Goal: Information Seeking & Learning: Check status

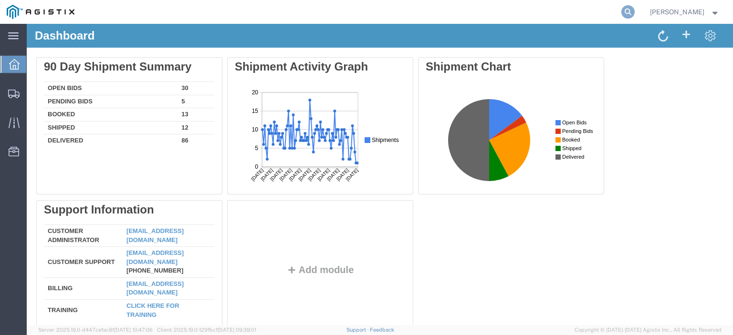
click at [635, 11] on icon at bounding box center [627, 11] width 13 height 13
paste input "[EMAIL_ADDRESS][DOMAIN_NAME]"
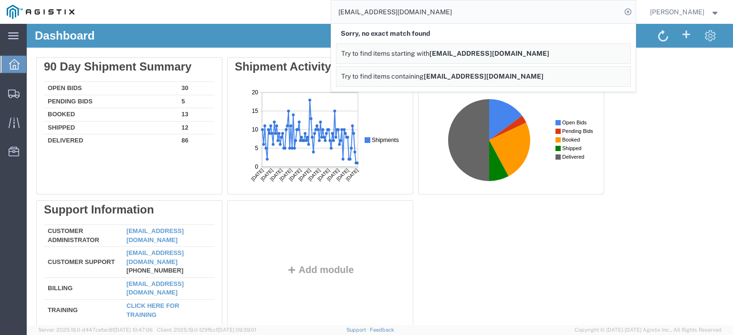
click at [483, 16] on input "[EMAIL_ADDRESS][DOMAIN_NAME]" at bounding box center [476, 11] width 290 height 23
drag, startPoint x: 475, startPoint y: 13, endPoint x: 336, endPoint y: 14, distance: 138.9
click at [336, 14] on div "[EMAIL_ADDRESS][DOMAIN_NAME] Sorry, no exact match found Try to find items star…" at bounding box center [358, 12] width 555 height 24
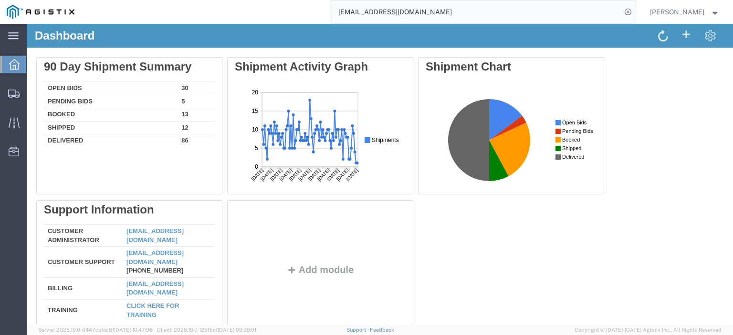
paste input "56795382"
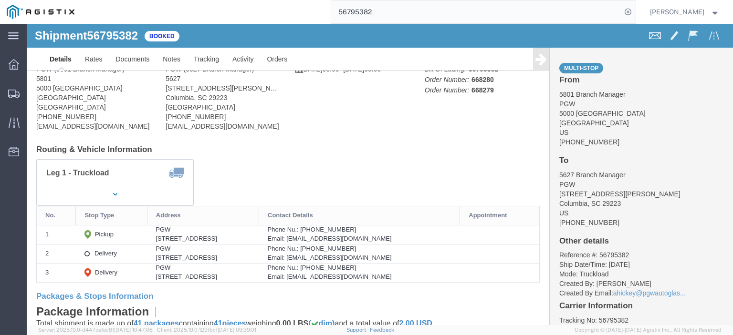
scroll to position [95, 0]
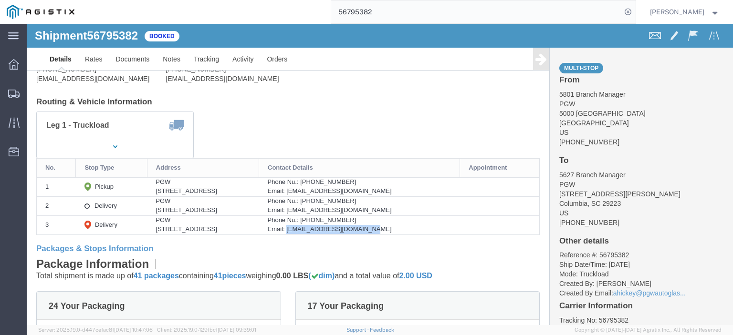
drag, startPoint x: 409, startPoint y: 206, endPoint x: 316, endPoint y: 209, distance: 92.6
click div "Email: [EMAIL_ADDRESS][DOMAIN_NAME]"
copy div "[EMAIL_ADDRESS][DOMAIN_NAME]"
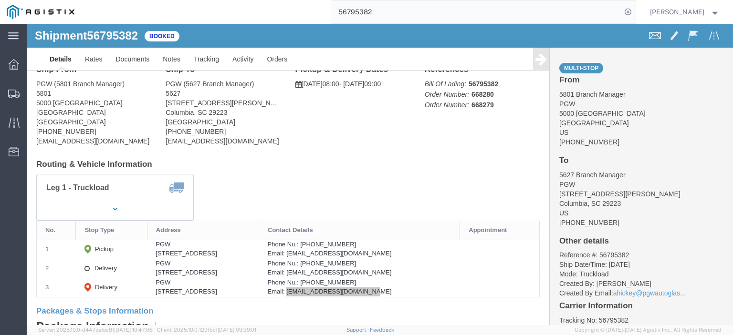
scroll to position [0, 0]
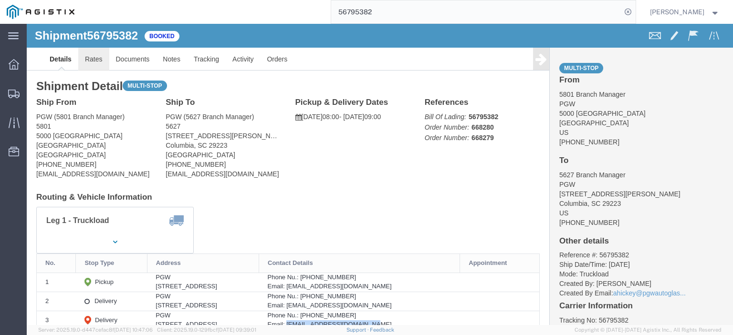
click link "Rates"
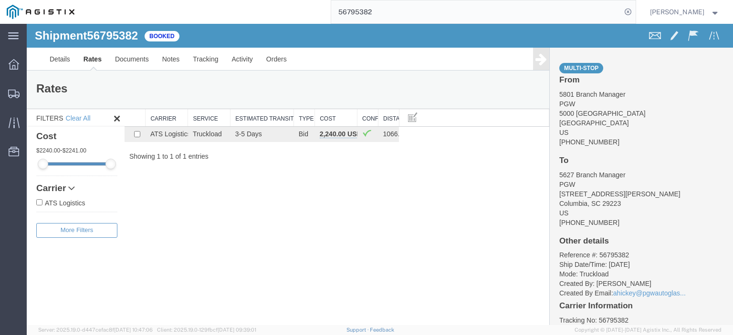
drag, startPoint x: 351, startPoint y: 9, endPoint x: 274, endPoint y: -2, distance: 78.1
click at [274, 0] on html "main_menu Created with Sketch. Collapse Menu Dashboard Shipments Traffic Resour…" at bounding box center [366, 167] width 733 height 335
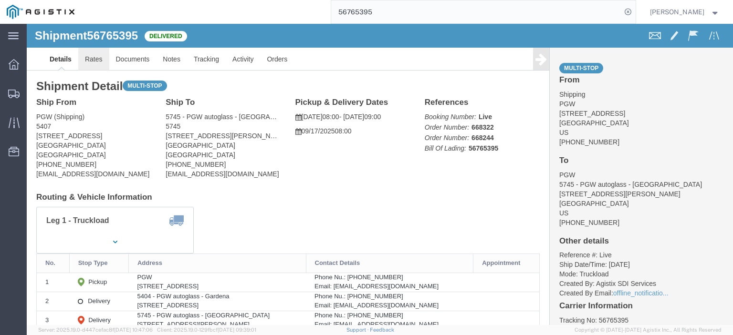
click link "Rates"
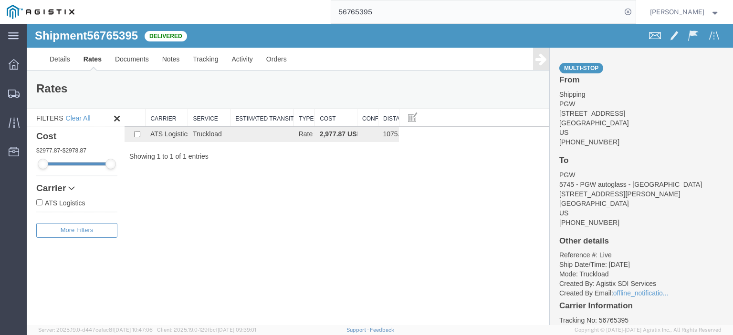
drag, startPoint x: 401, startPoint y: 13, endPoint x: 233, endPoint y: 2, distance: 168.3
click at [233, 2] on div "56765395" at bounding box center [358, 12] width 555 height 24
paste input "81"
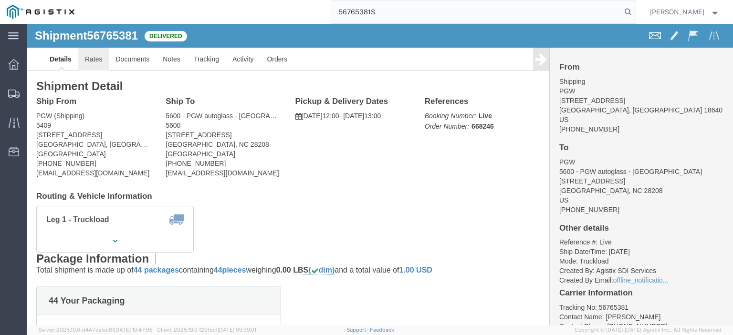
click link "Rates"
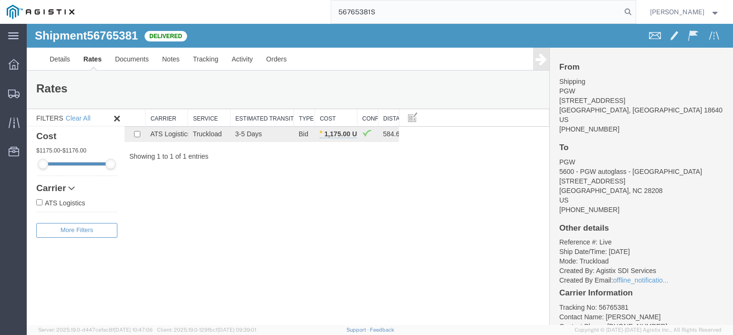
drag, startPoint x: 408, startPoint y: 4, endPoint x: 339, endPoint y: 13, distance: 69.9
click at [339, 13] on div "56765381S" at bounding box center [358, 12] width 555 height 24
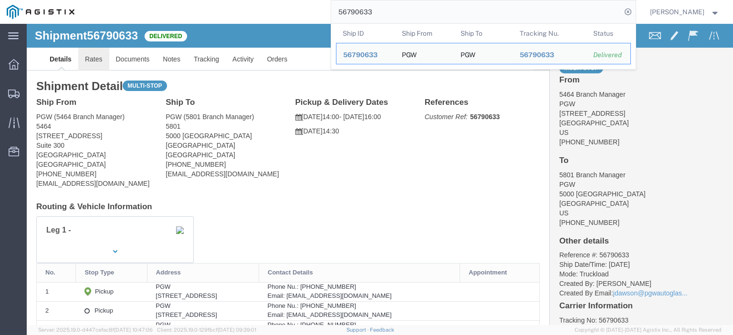
click link "Rates"
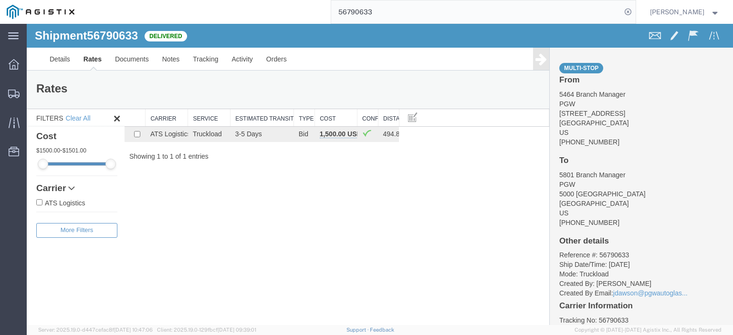
drag, startPoint x: 401, startPoint y: 9, endPoint x: 347, endPoint y: 9, distance: 54.4
click at [347, 9] on input "56790633" at bounding box center [476, 11] width 290 height 23
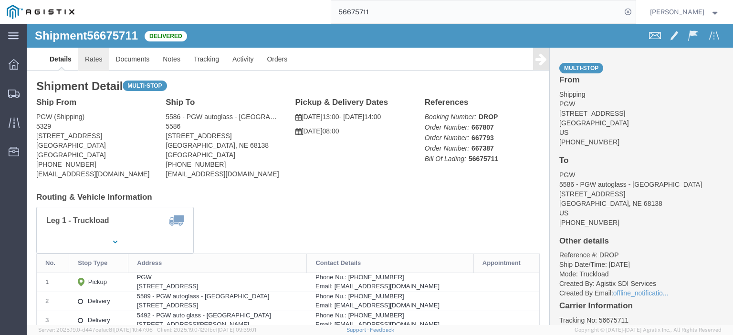
click link "Rates"
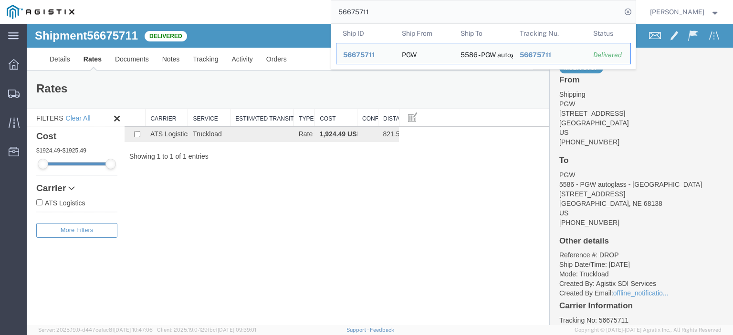
drag, startPoint x: 396, startPoint y: 6, endPoint x: 267, endPoint y: 1, distance: 128.9
click at [267, 1] on div "56675711 Ship ID Ship From Ship To Tracking Nu. Status Ship ID 56675711 Ship Fr…" at bounding box center [358, 12] width 555 height 24
paste input "748410"
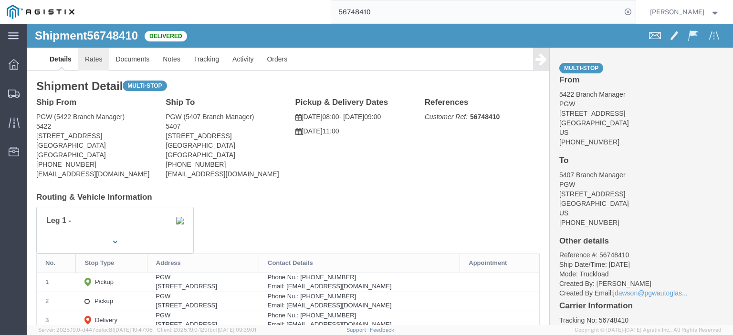
click link "Rates"
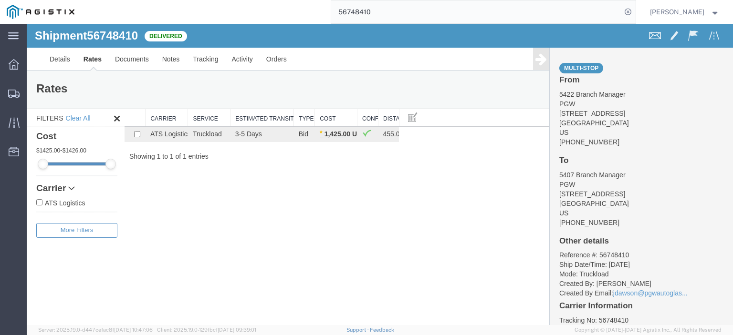
drag, startPoint x: 395, startPoint y: 10, endPoint x: 315, endPoint y: 11, distance: 79.7
click at [315, 11] on div "56748410" at bounding box center [358, 12] width 555 height 24
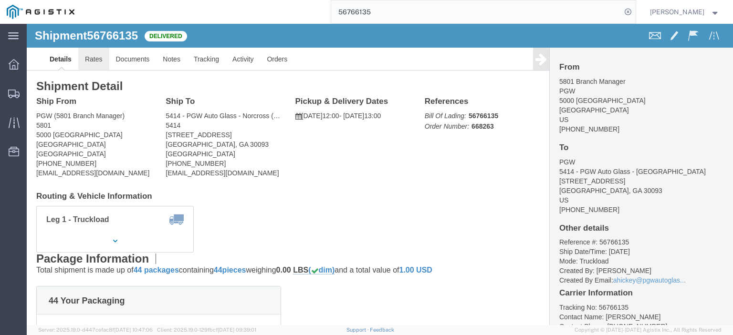
click link "Rates"
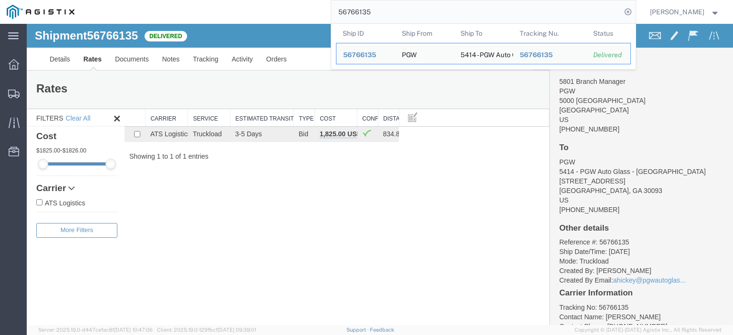
click at [386, 7] on input "56766135" at bounding box center [476, 11] width 290 height 23
drag, startPoint x: 397, startPoint y: 13, endPoint x: 307, endPoint y: 7, distance: 89.9
click at [308, 8] on div "56766135 Ship ID Ship From Ship To Tracking Nu. Status Ship ID 56766135 Ship Fr…" at bounding box center [358, 12] width 555 height 24
paste input "77989"
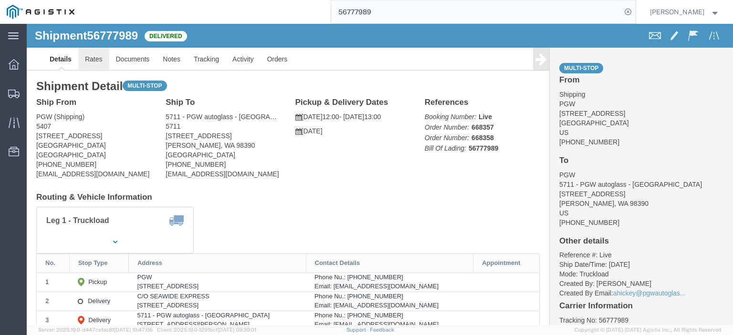
click link "Rates"
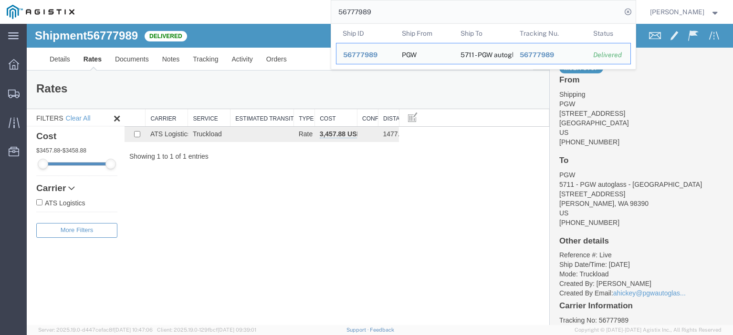
drag, startPoint x: 416, startPoint y: 15, endPoint x: 203, endPoint y: 7, distance: 213.5
click at [204, 8] on div "56777989 Ship ID Ship From Ship To Tracking Nu. Status Ship ID 56777989 Ship Fr…" at bounding box center [358, 12] width 555 height 24
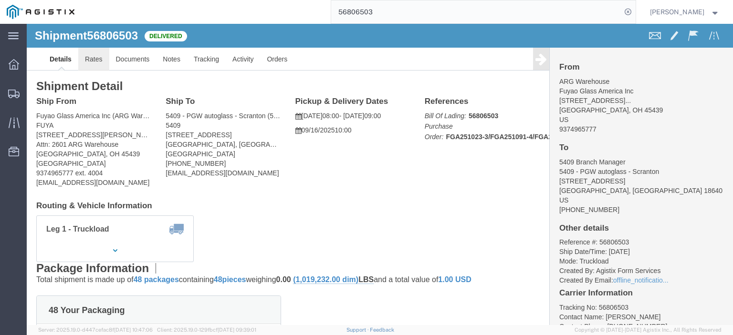
click link "Rates"
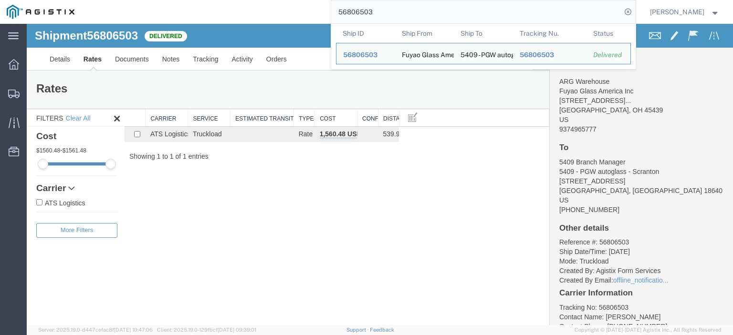
drag, startPoint x: 405, startPoint y: 8, endPoint x: 302, endPoint y: 2, distance: 103.2
click at [303, 2] on div "56806503 Ship ID Ship From Ship To Tracking Nu. Status Ship ID 56806503 Ship Fr…" at bounding box center [358, 12] width 555 height 24
paste input "733479"
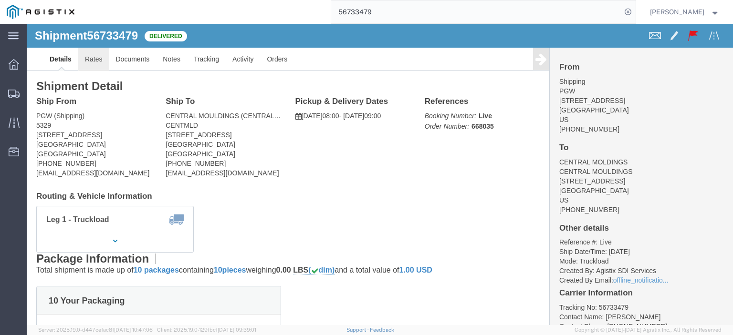
click link "Rates"
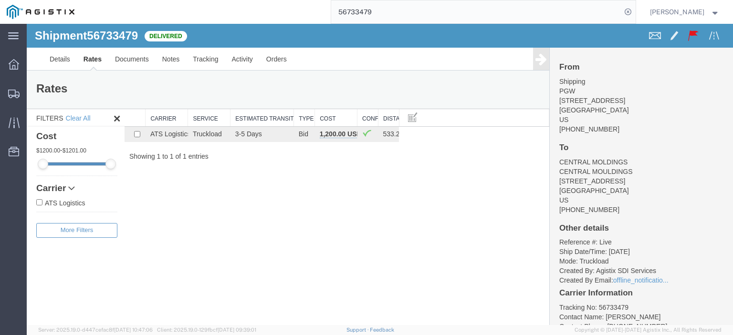
drag, startPoint x: 404, startPoint y: 7, endPoint x: 334, endPoint y: 12, distance: 69.8
click at [334, 12] on div "56733479" at bounding box center [358, 12] width 555 height 24
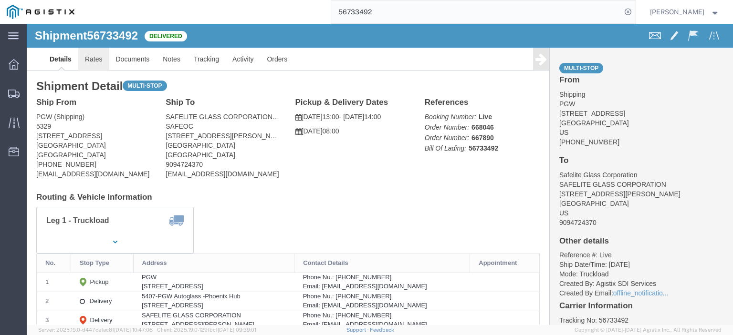
click link "Rates"
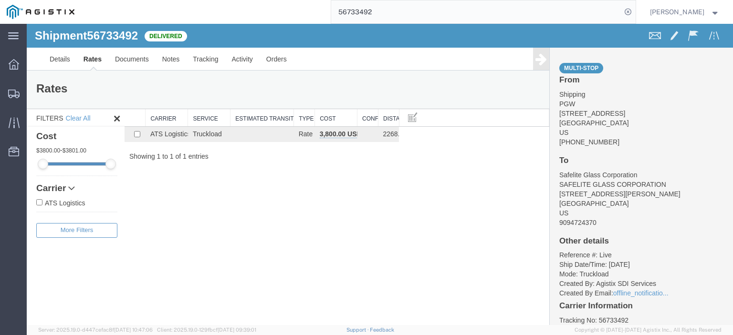
drag, startPoint x: 389, startPoint y: 13, endPoint x: 337, endPoint y: 3, distance: 53.1
click at [339, 4] on div "56733492" at bounding box center [358, 12] width 555 height 24
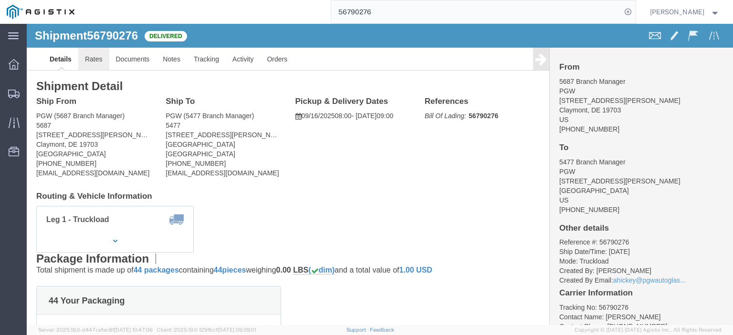
click link "Rates"
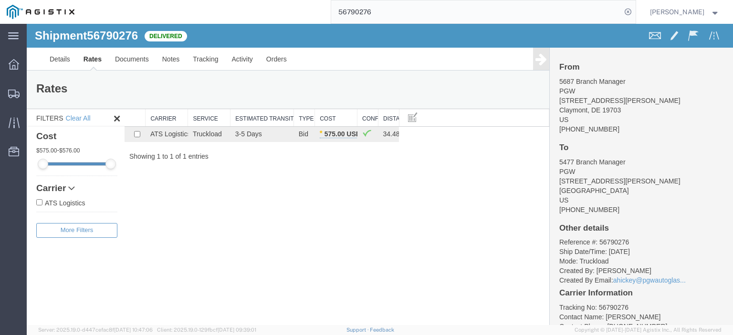
drag, startPoint x: 397, startPoint y: 16, endPoint x: 298, endPoint y: 7, distance: 99.2
click at [298, 7] on div "56790276" at bounding box center [358, 12] width 555 height 24
paste input "806118"
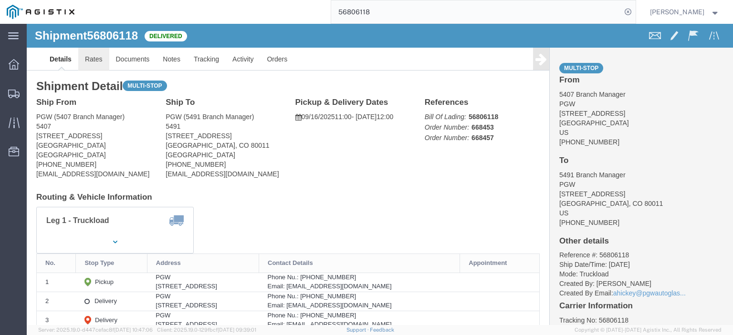
click link "Rates"
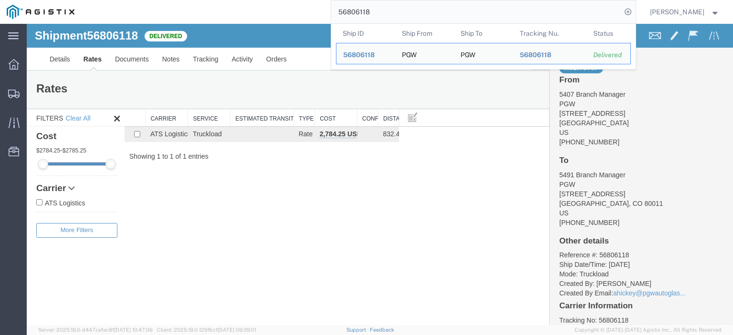
drag, startPoint x: 332, startPoint y: 6, endPoint x: 271, endPoint y: -4, distance: 62.4
click at [271, 0] on html "main_menu Created with Sketch. Collapse Menu Dashboard Shipments Traffic Resour…" at bounding box center [366, 167] width 733 height 335
paste input "693837"
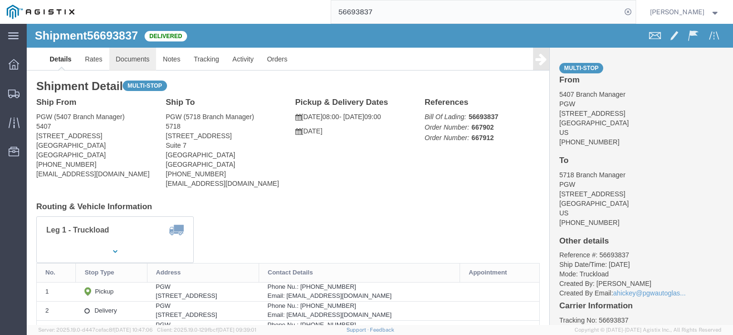
click link "Documents"
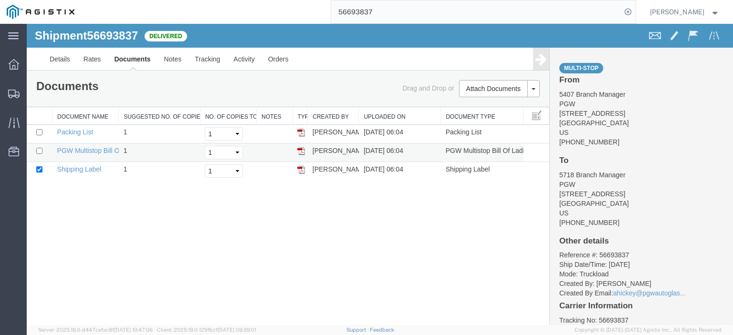
click at [103, 156] on td "PGW Multistop Bill Of Lading" at bounding box center [85, 153] width 66 height 19
click at [105, 153] on link "PGW Multistop Bill Of Lading" at bounding box center [100, 151] width 86 height 8
drag, startPoint x: 397, startPoint y: 11, endPoint x: 297, endPoint y: 3, distance: 100.5
click at [300, 6] on div "56693837" at bounding box center [358, 12] width 555 height 24
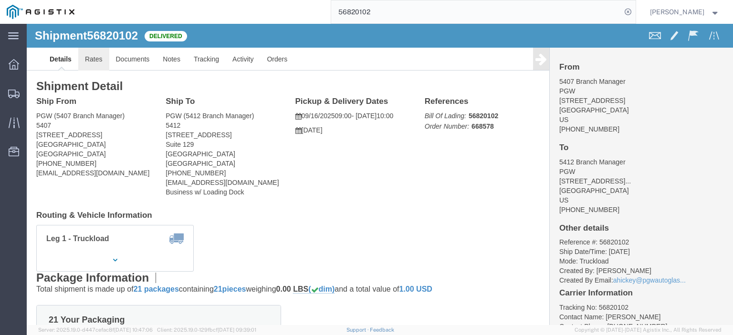
click link "Rates"
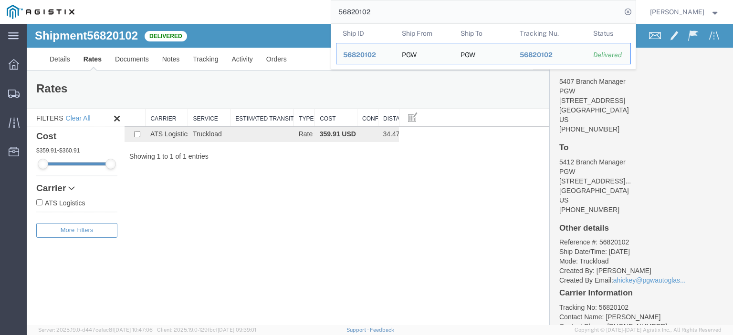
drag, startPoint x: 397, startPoint y: 15, endPoint x: 315, endPoint y: 0, distance: 83.3
click at [317, 2] on div "56820102 Ship ID Ship From Ship To Tracking Nu. Status Ship ID 56820102 Ship Fr…" at bounding box center [358, 12] width 555 height 24
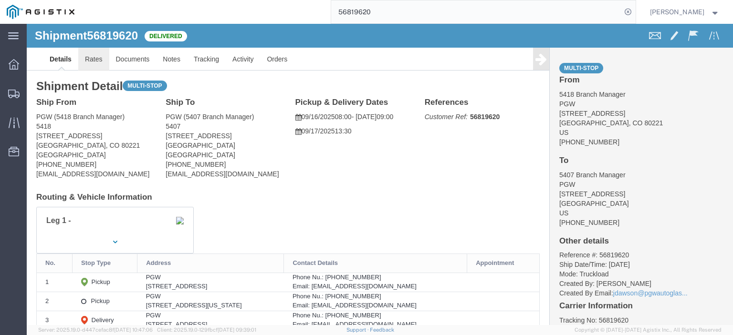
click link "Rates"
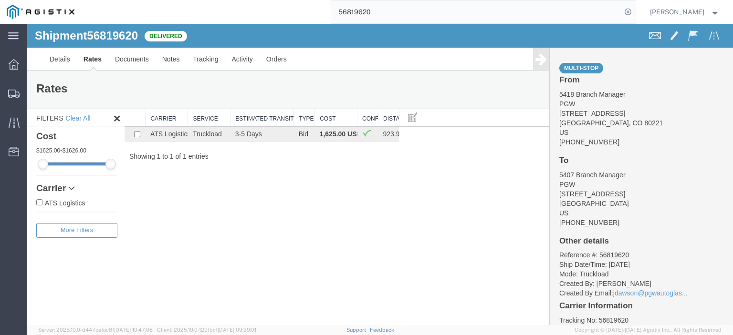
drag, startPoint x: 414, startPoint y: 15, endPoint x: 245, endPoint y: 9, distance: 169.0
click at [247, 11] on div "56819620" at bounding box center [358, 12] width 555 height 24
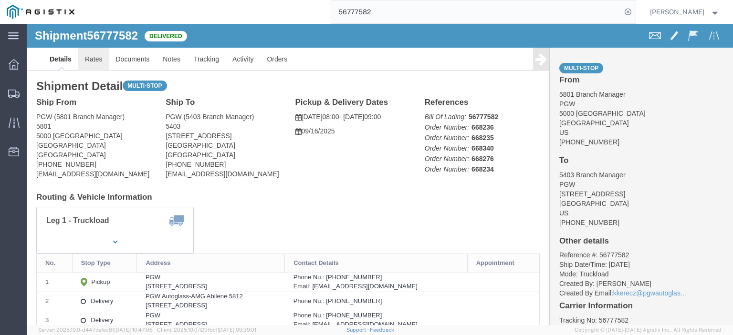
click link "Rates"
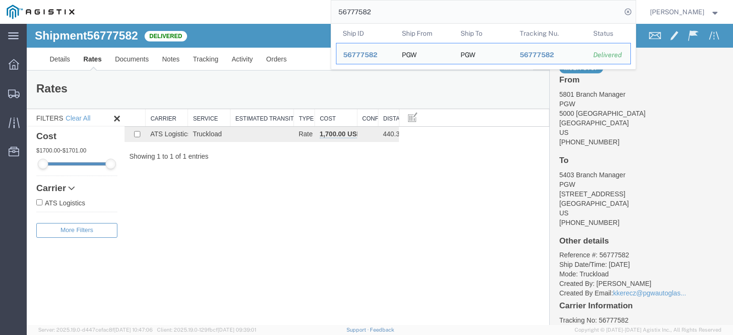
drag, startPoint x: 424, startPoint y: 9, endPoint x: 263, endPoint y: 5, distance: 160.4
click at [263, 5] on div "56777582 Ship ID Ship From Ship To Tracking Nu. Status Ship ID 56777582 Ship Fr…" at bounding box center [358, 12] width 555 height 24
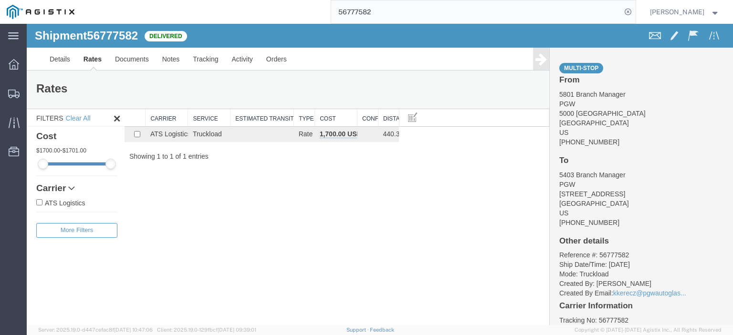
paste input "93303"
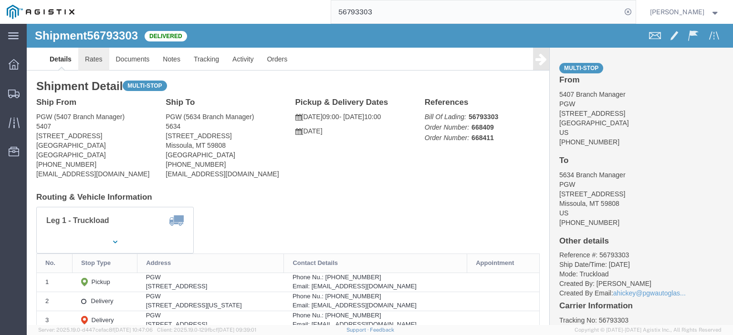
click link "Rates"
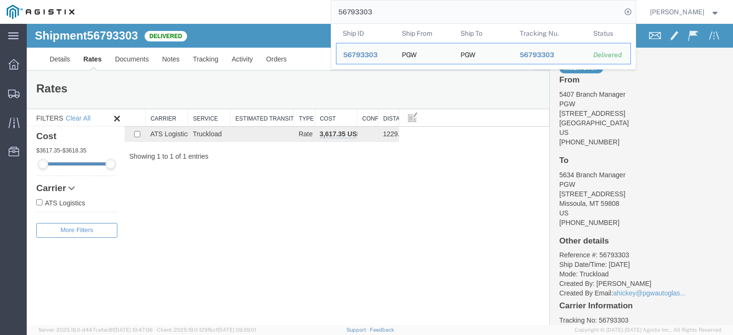
drag, startPoint x: 421, startPoint y: 11, endPoint x: 250, endPoint y: -10, distance: 172.6
click at [250, 0] on html "main_menu Created with Sketch. Collapse Menu Dashboard Shipments Traffic Resour…" at bounding box center [366, 167] width 733 height 335
paste input "860795"
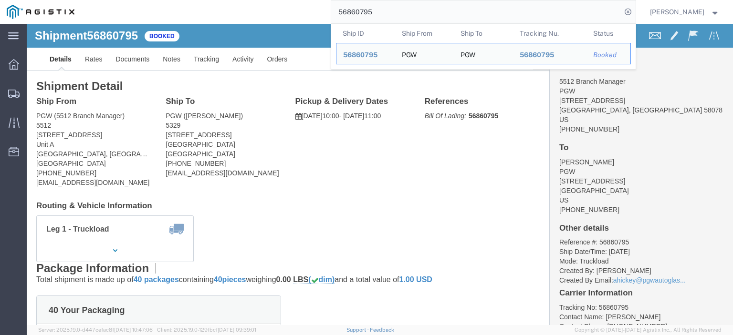
drag, startPoint x: 398, startPoint y: 10, endPoint x: 318, endPoint y: 5, distance: 80.3
click at [320, 7] on div "56860795 Ship ID Ship From Ship To Tracking Nu. Status Ship ID 56860795 Ship Fr…" at bounding box center [358, 12] width 555 height 24
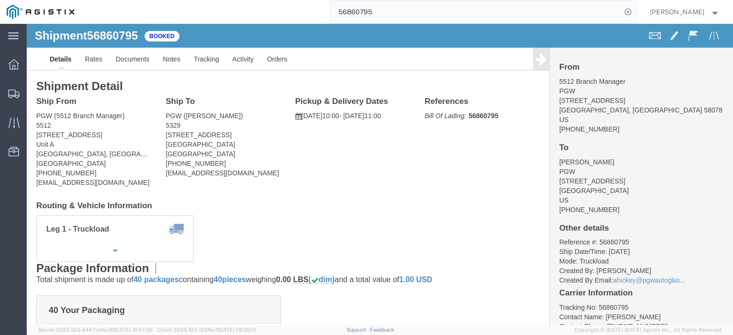
paste input "52880"
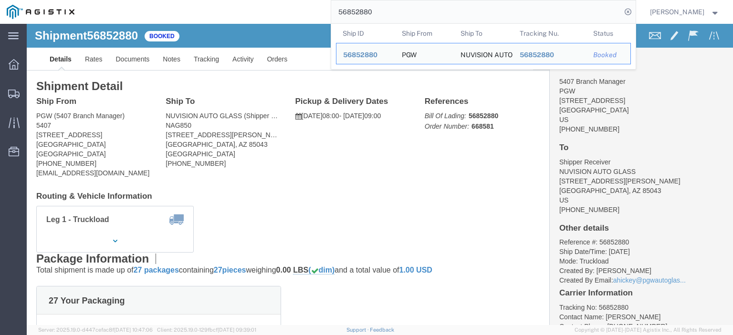
drag, startPoint x: 92, startPoint y: 111, endPoint x: 8, endPoint y: 113, distance: 84.0
click div "Ship From PGW (5407 Branch Manager) [STREET_ADDRESS] [PHONE_NUMBER] [EMAIL_ADDR…"
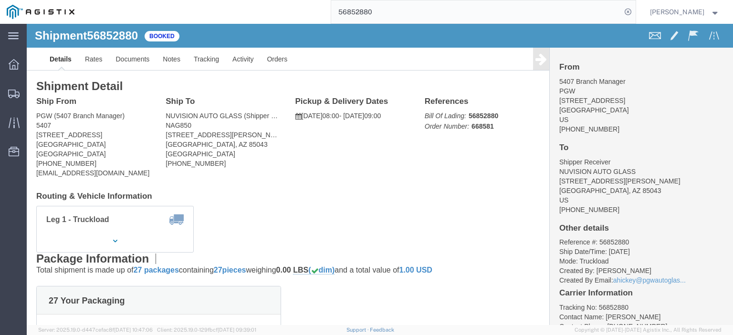
copy address "[STREET_ADDRESS]"
drag, startPoint x: 226, startPoint y: 113, endPoint x: 138, endPoint y: 113, distance: 88.3
click address "NUVISION AUTO GLASS (Shipper Receiver) NAG850 [STREET_ADDRESS][PERSON_NAME] [PH…"
copy address "[STREET_ADDRESS][PERSON_NAME]"
drag, startPoint x: 165, startPoint y: 98, endPoint x: 136, endPoint y: 93, distance: 29.2
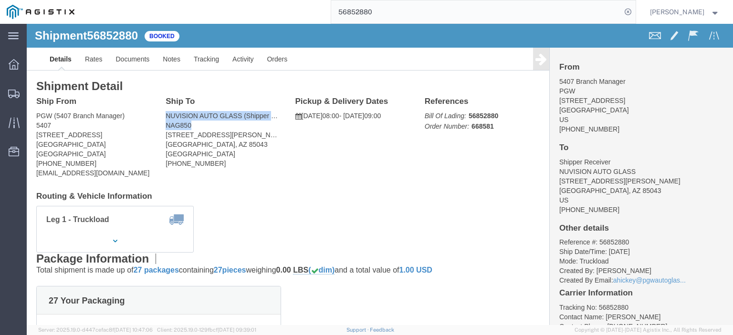
click div "Ship To NUVISION AUTO GLASS (Shipper Receiver) NAG850 [STREET_ADDRESS][PERSON_N…"
copy address "NUVISION AUTO GLASS (Shipper Receiver) NAG850"
drag, startPoint x: 202, startPoint y: 121, endPoint x: 134, endPoint y: 119, distance: 68.3
click div "Ship To NUVISION AUTO GLASS (Shipper Receiver) NAG850 [STREET_ADDRESS][PERSON_N…"
copy address "[GEOGRAPHIC_DATA], AZ 85043"
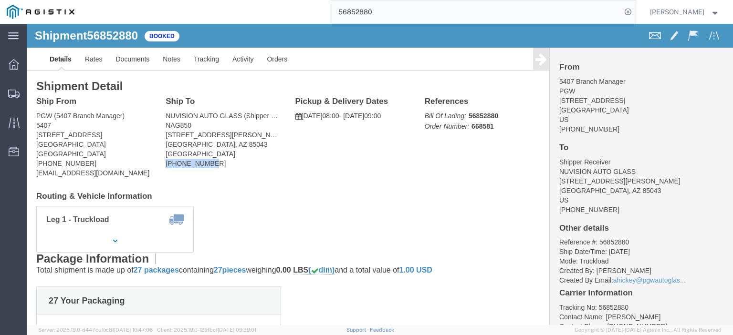
drag, startPoint x: 180, startPoint y: 139, endPoint x: 135, endPoint y: 144, distance: 45.1
click div "Ship To NUVISION AUTO GLASS (Shipper Receiver) NAG850 [STREET_ADDRESS][PERSON_N…"
copy address "[PHONE_NUMBER]"
click link "Documents"
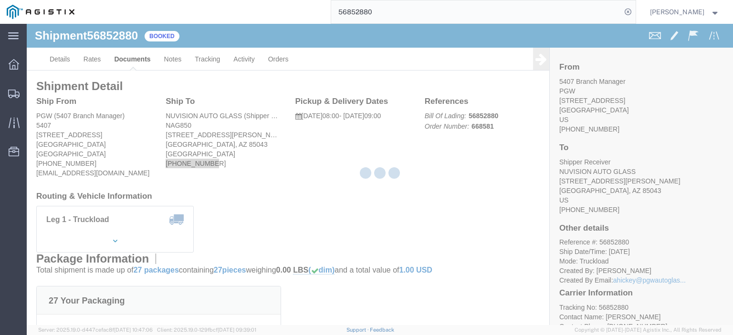
click at [165, 67] on div at bounding box center [380, 175] width 706 height 302
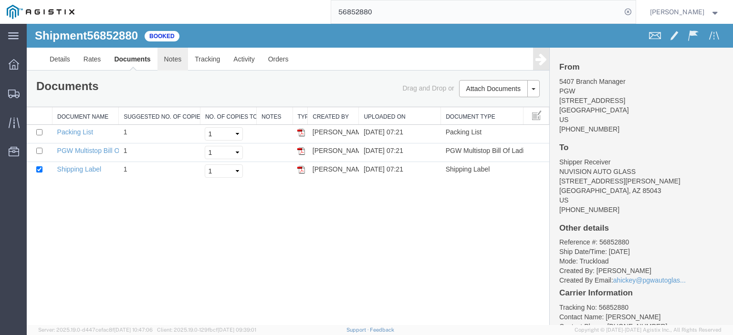
click at [165, 67] on link "Notes" at bounding box center [172, 59] width 31 height 23
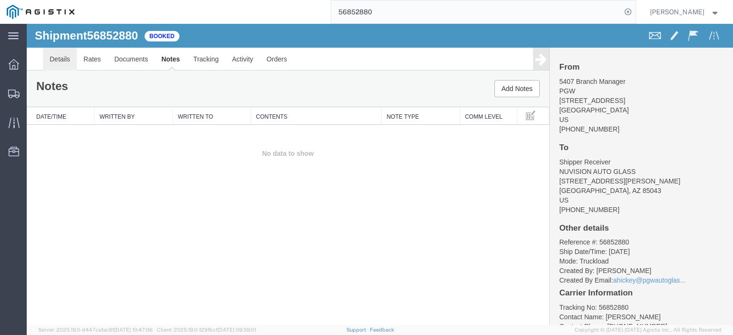
click at [67, 62] on link "Details" at bounding box center [60, 59] width 34 height 23
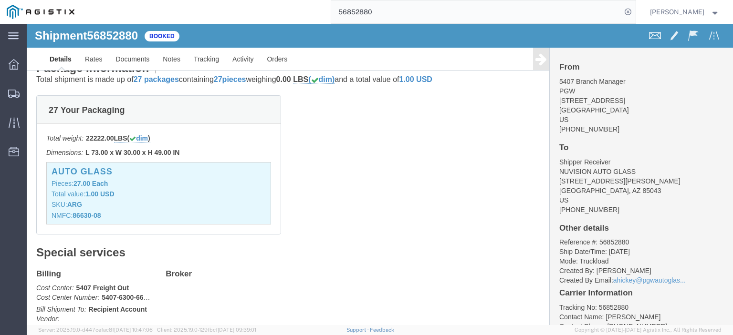
scroll to position [143, 0]
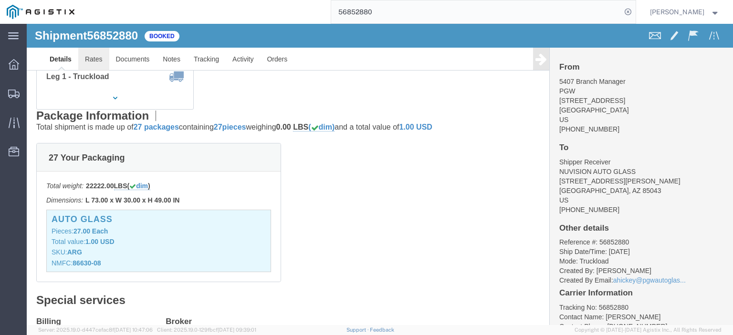
click link "Rates"
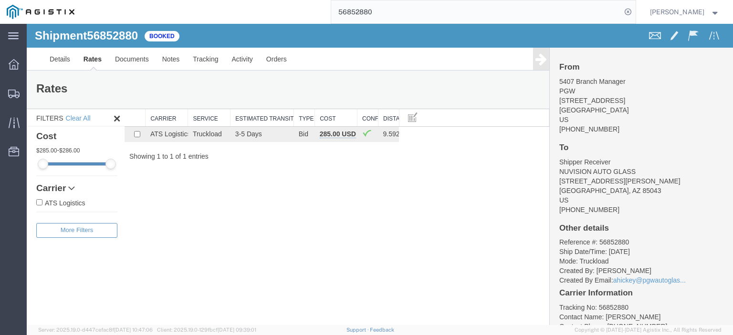
drag, startPoint x: 403, startPoint y: 16, endPoint x: 197, endPoint y: 9, distance: 206.3
click at [199, 11] on div "56852880" at bounding box center [358, 12] width 555 height 24
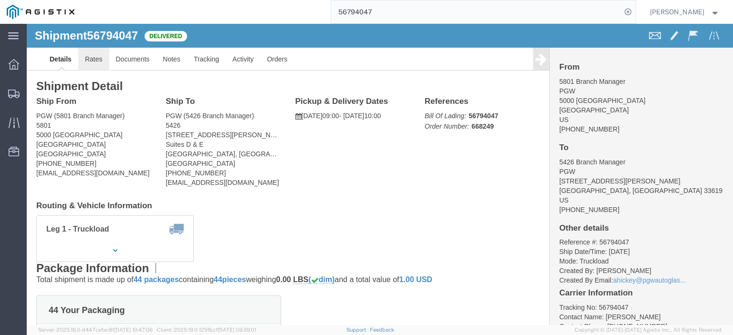
click link "Rates"
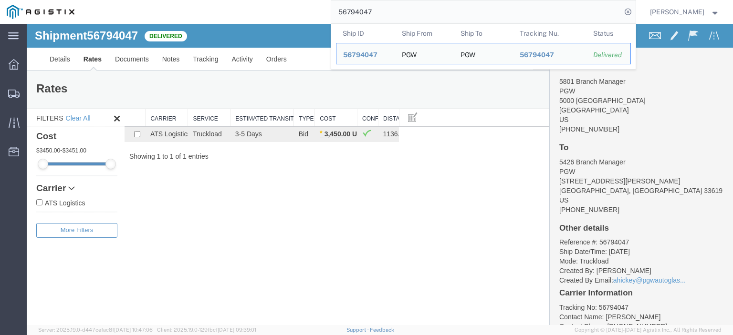
drag, startPoint x: 366, startPoint y: 7, endPoint x: 208, endPoint y: -6, distance: 158.5
click at [208, 0] on html "main_menu Created with Sketch. Collapse Menu Dashboard Shipments Traffic Resour…" at bounding box center [366, 167] width 733 height 335
paste input "819464"
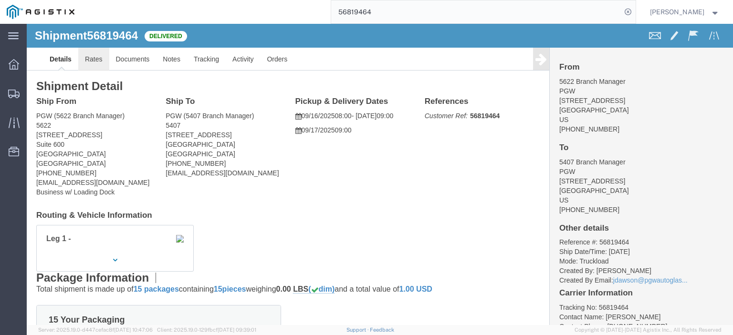
click link "Rates"
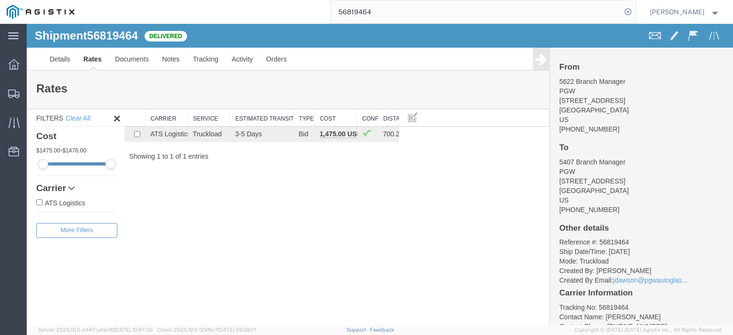
drag, startPoint x: 410, startPoint y: 14, endPoint x: 248, endPoint y: 4, distance: 162.1
click at [248, 4] on div "56819464" at bounding box center [358, 12] width 555 height 24
paste input "765386"
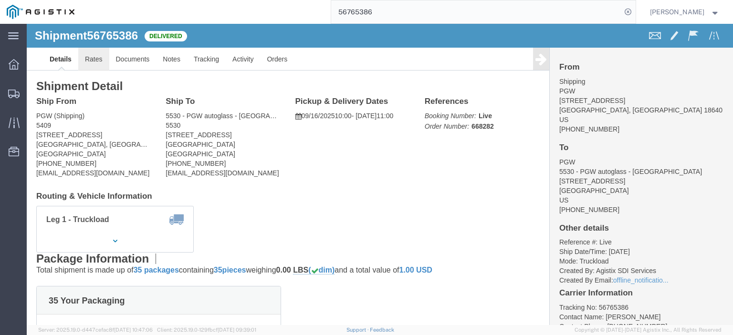
click link "Rates"
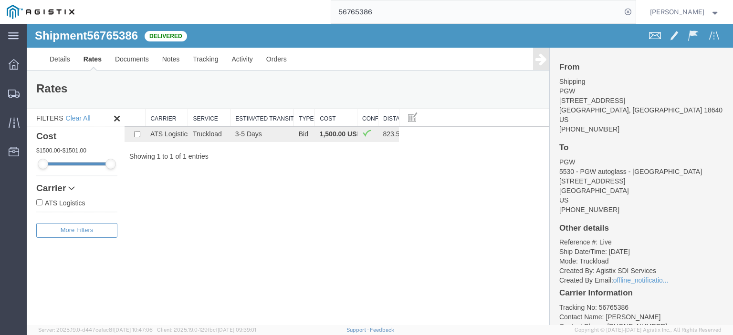
drag, startPoint x: 400, startPoint y: 9, endPoint x: 244, endPoint y: -4, distance: 156.6
click at [244, 0] on html "main_menu Created with Sketch. Collapse Menu Dashboard Shipments Traffic Resour…" at bounding box center [366, 167] width 733 height 335
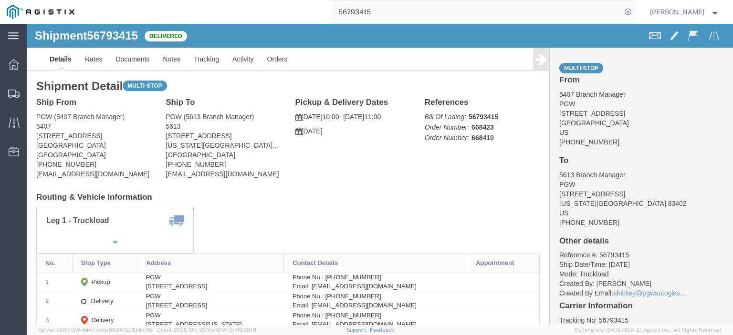
drag, startPoint x: 418, startPoint y: 10, endPoint x: 307, endPoint y: 9, distance: 110.7
click at [307, 9] on div "56793415" at bounding box center [358, 12] width 555 height 24
click div "Shipment Detail Multi-stop Ship From PGW (5407 Branch Manager) [STREET_ADDRESS]…"
click link "Rates"
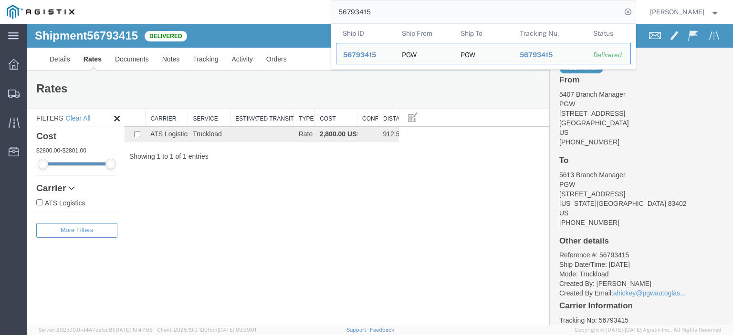
paste input "822009"
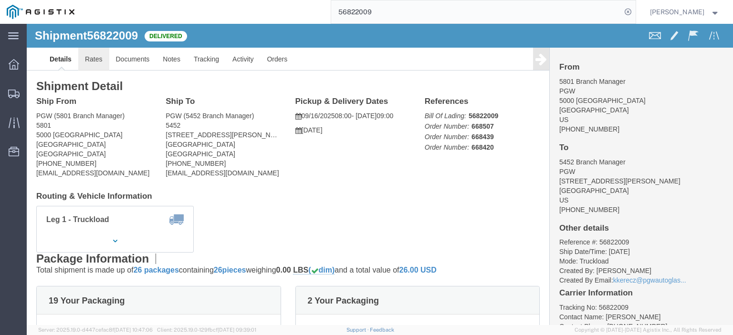
click link "Rates"
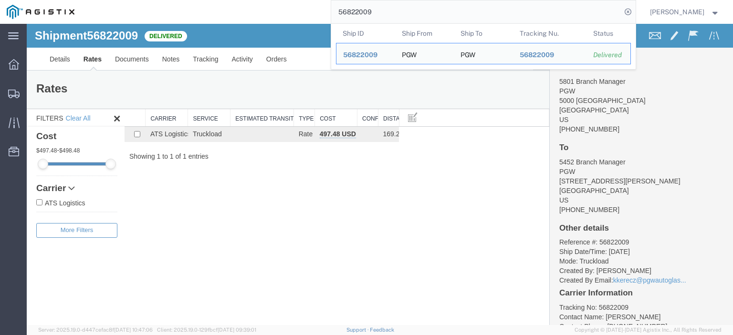
drag, startPoint x: 402, startPoint y: 5, endPoint x: 307, endPoint y: 7, distance: 95.5
click at [307, 8] on div "56822009 Ship ID Ship From Ship To Tracking Nu. Status Ship ID 56822009 Ship Fr…" at bounding box center [358, 12] width 555 height 24
paste input "701086"
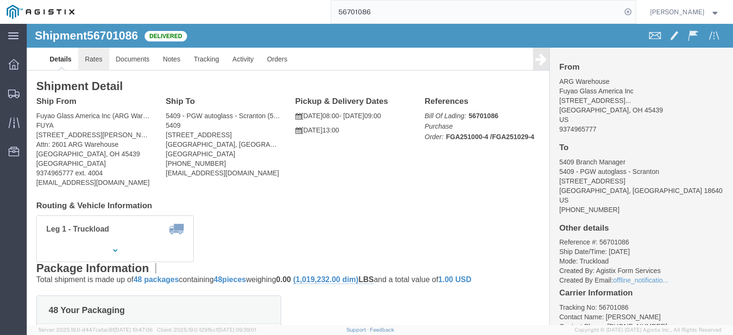
click link "Rates"
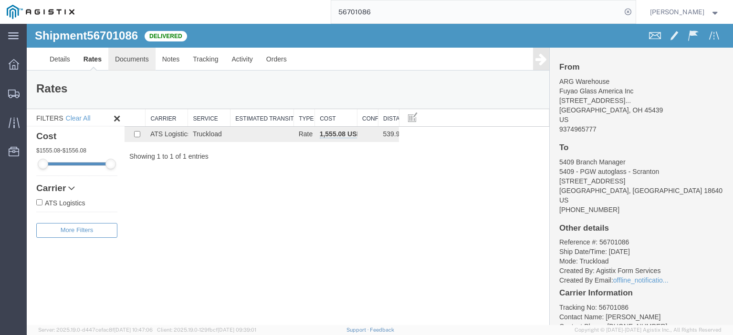
click at [143, 63] on link "Documents" at bounding box center [131, 59] width 47 height 23
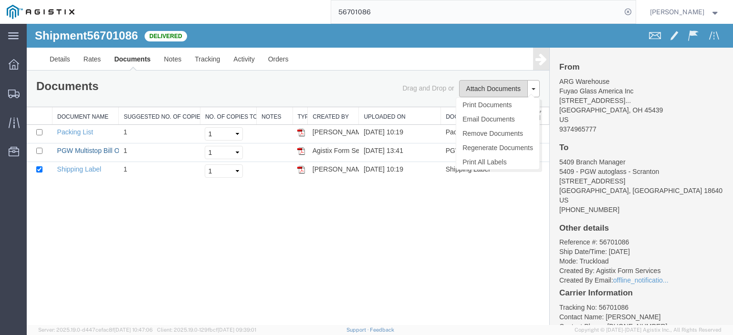
drag, startPoint x: 82, startPoint y: 148, endPoint x: 517, endPoint y: 80, distance: 440.2
click at [82, 148] on link "PGW Multistop Bill Of Lading" at bounding box center [100, 151] width 86 height 8
drag, startPoint x: 393, startPoint y: 15, endPoint x: 234, endPoint y: 11, distance: 159.4
click at [234, 11] on div "56701086" at bounding box center [358, 12] width 555 height 24
paste input "525901"
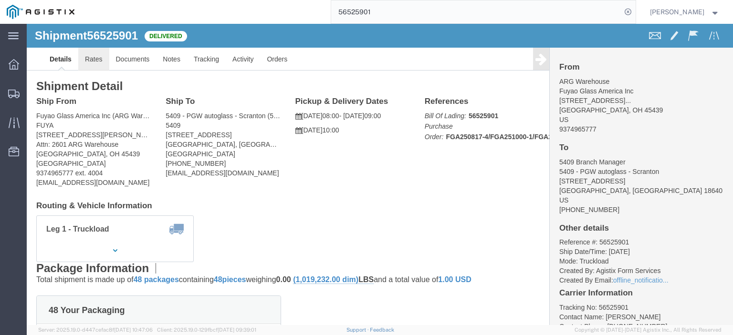
click link "Rates"
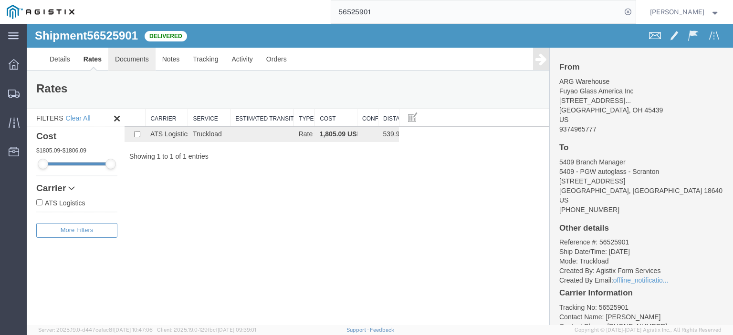
click at [143, 59] on link "Documents" at bounding box center [131, 59] width 47 height 23
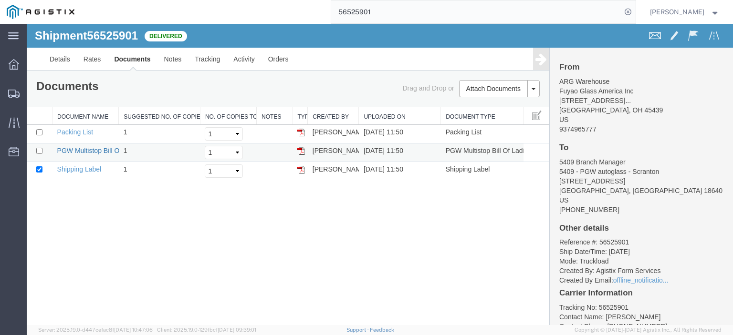
click at [92, 151] on link "PGW Multistop Bill Of Lading" at bounding box center [100, 151] width 86 height 8
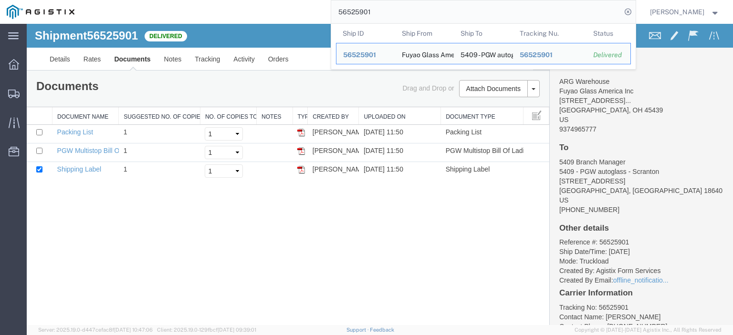
drag, startPoint x: 416, startPoint y: 5, endPoint x: 202, endPoint y: -6, distance: 214.1
click at [202, 0] on html "main_menu Created with Sketch. Collapse Menu Dashboard Shipments Traffic Resour…" at bounding box center [366, 167] width 733 height 335
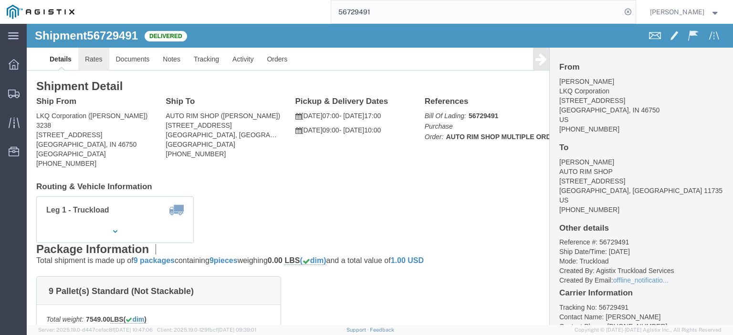
click link "Rates"
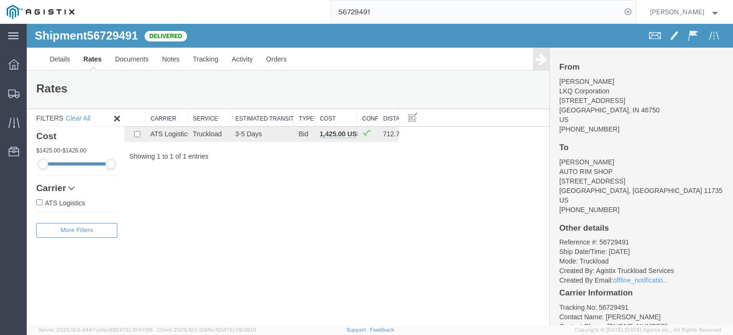
drag, startPoint x: 388, startPoint y: 9, endPoint x: 248, endPoint y: -3, distance: 140.3
click at [248, 0] on html "main_menu Created with Sketch. Collapse Menu Dashboard Shipments Traffic Resour…" at bounding box center [366, 167] width 733 height 335
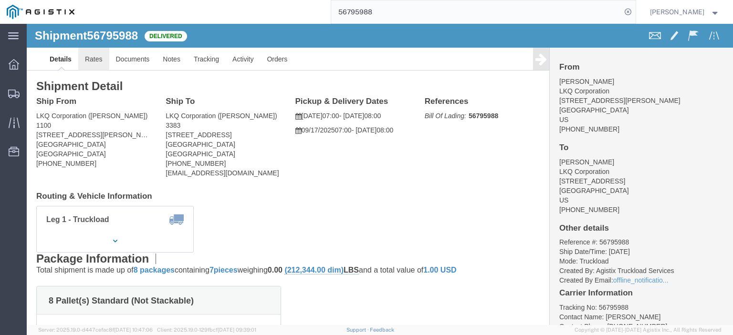
click link "Rates"
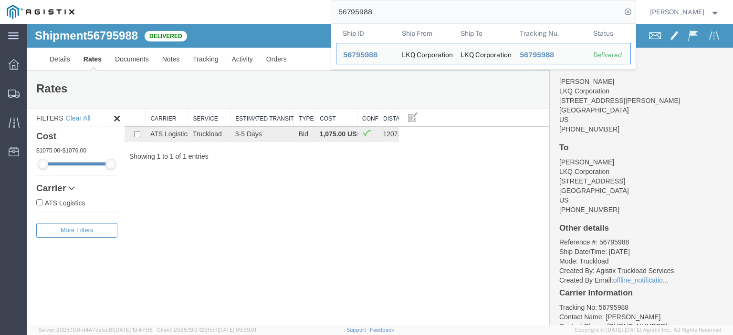
drag, startPoint x: 414, startPoint y: 10, endPoint x: 283, endPoint y: 3, distance: 131.9
click at [283, 3] on div "56795988 Ship ID Ship From Ship To Tracking Nu. Status Ship ID 56795988 Ship Fr…" at bounding box center [358, 12] width 555 height 24
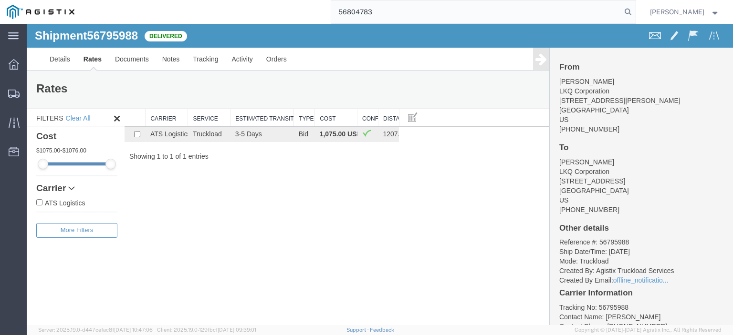
type input "56804783"
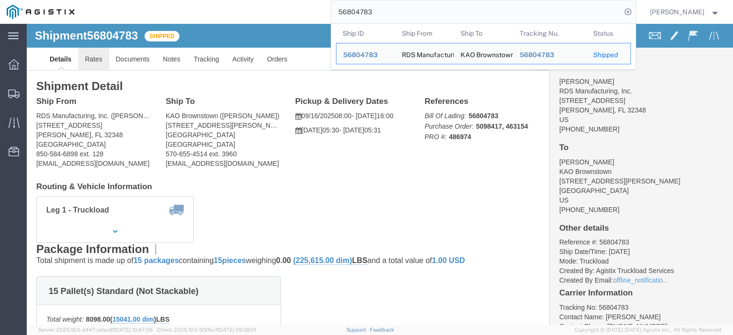
click link "Rates"
